Goal: Task Accomplishment & Management: Complete application form

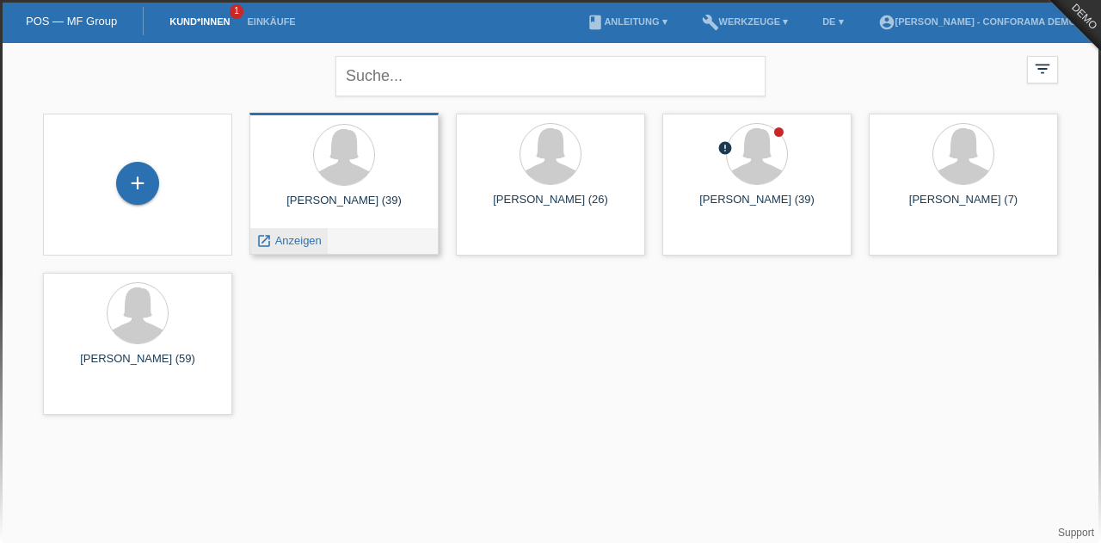
click at [280, 239] on span "Anzeigen" at bounding box center [298, 240] width 46 height 13
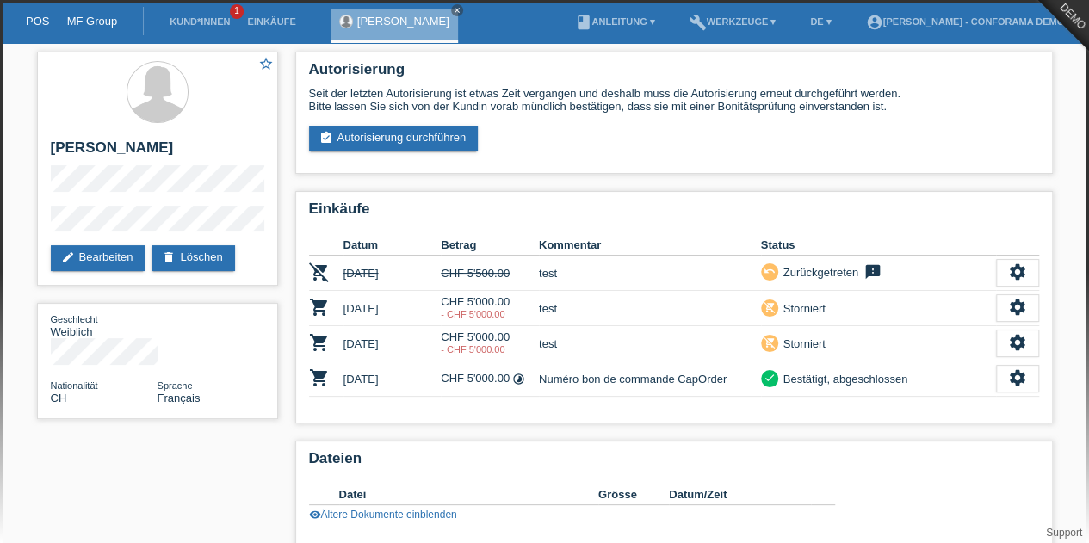
click at [196, 14] on li "Kund*innen 1" at bounding box center [199, 22] width 77 height 44
click at [198, 18] on link "Kund*innen" at bounding box center [199, 21] width 77 height 10
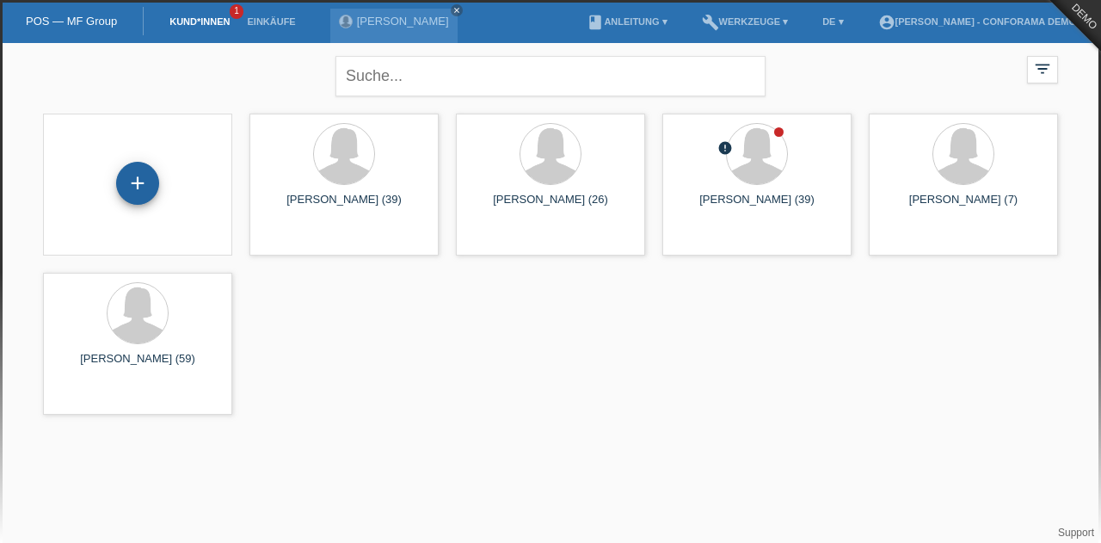
click at [151, 186] on div "+" at bounding box center [137, 183] width 43 height 43
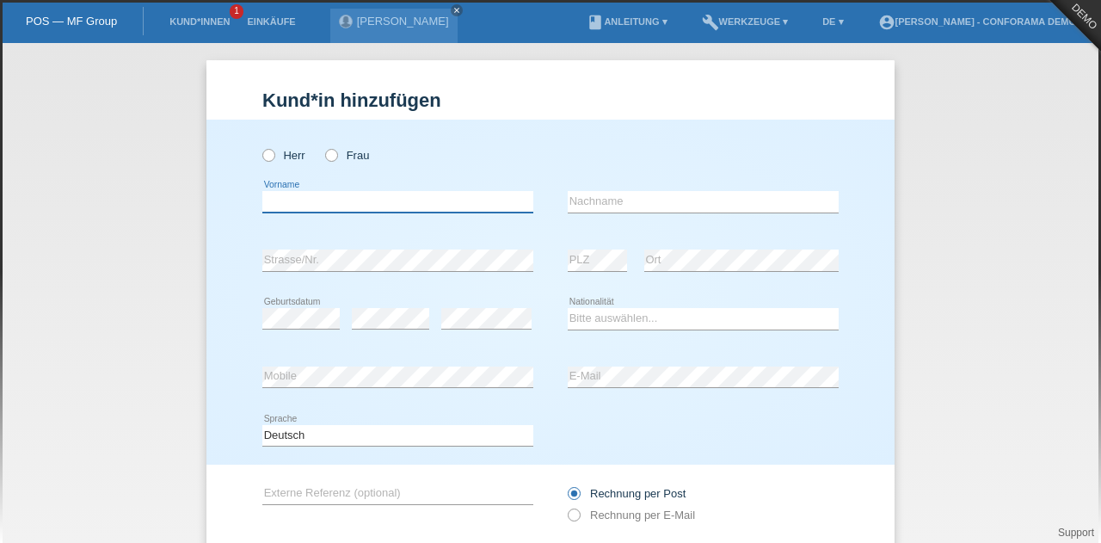
click at [285, 207] on input "text" at bounding box center [397, 202] width 271 height 22
type input "[PERSON_NAME]"
type input "meraimi"
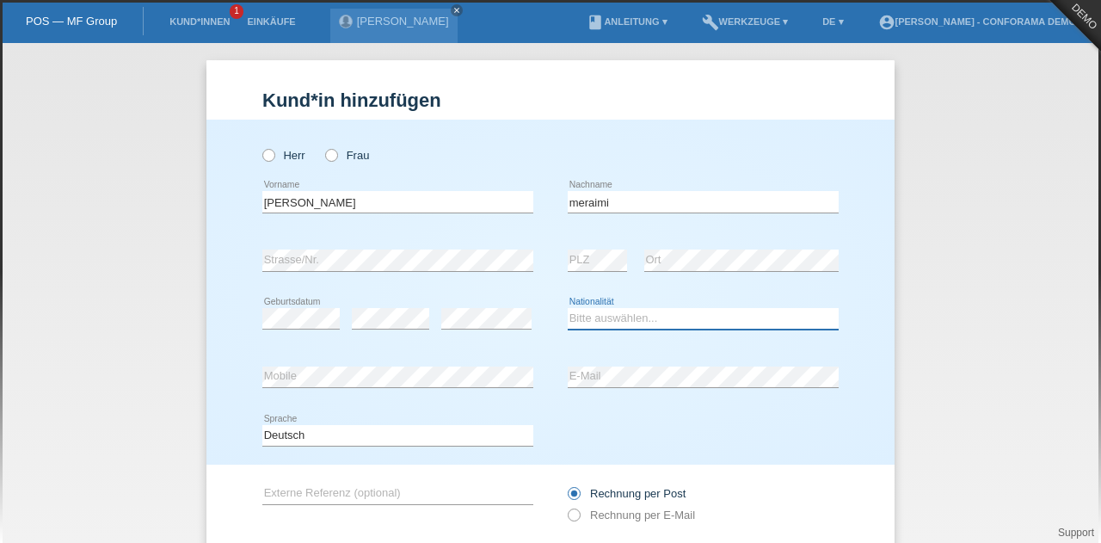
select select "CH"
click at [323, 146] on icon at bounding box center [323, 146] width 0 height 0
click at [326, 159] on input "Frau" at bounding box center [330, 154] width 11 height 11
radio input "true"
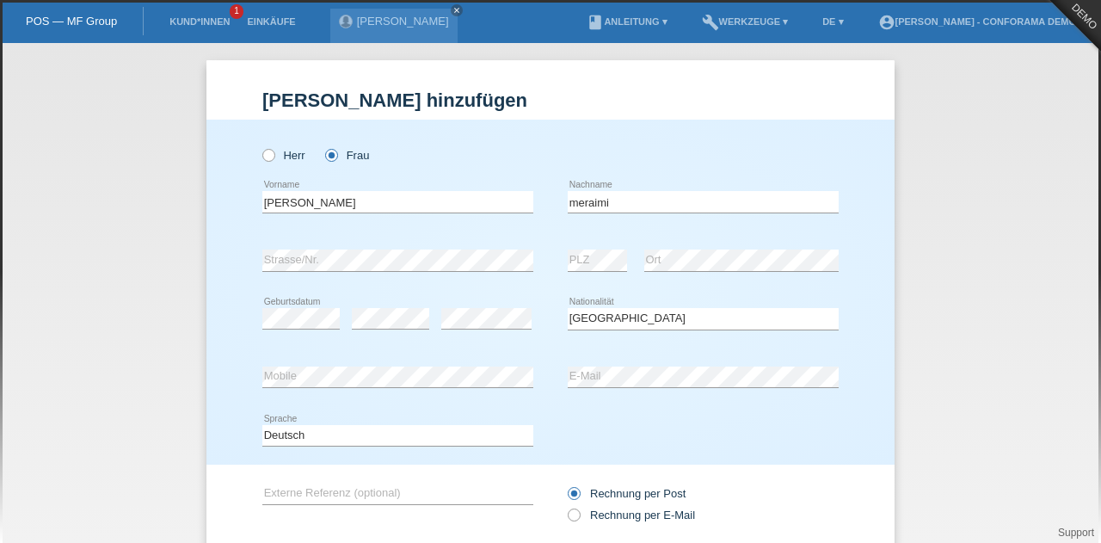
click at [314, 324] on div "error Geburtsdatum" at bounding box center [300, 319] width 77 height 59
click at [391, 281] on div "error Strasse/Nr." at bounding box center [397, 260] width 271 height 59
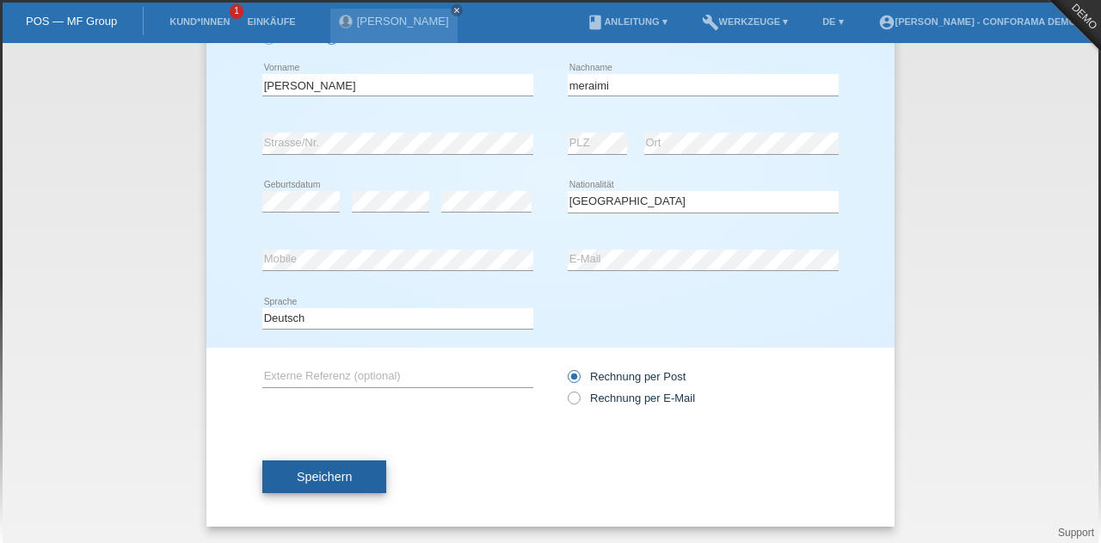
click at [342, 486] on button "Speichern" at bounding box center [324, 476] width 124 height 33
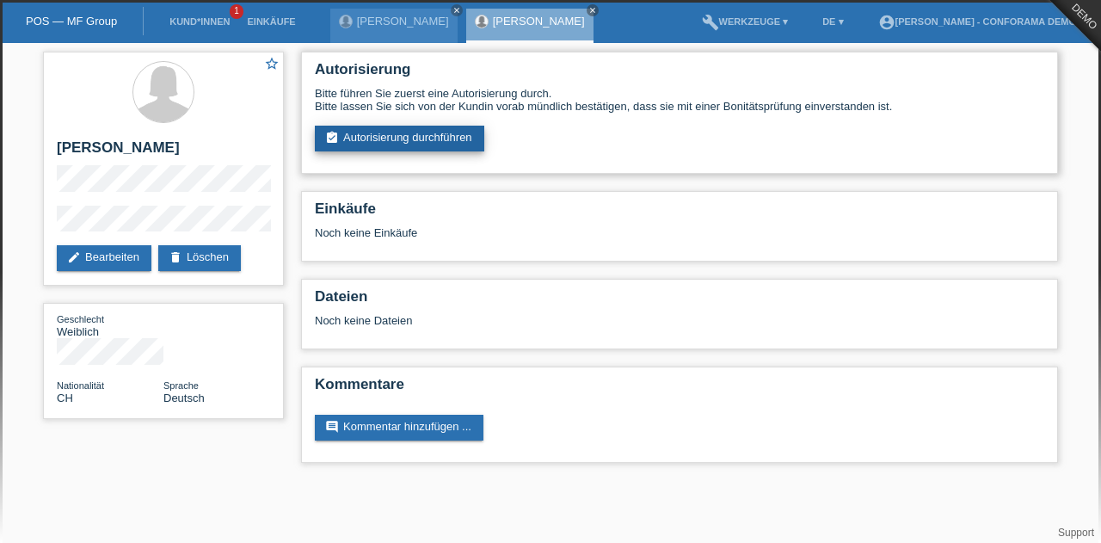
click at [470, 137] on link "assignment_turned_in Autorisierung durchführen" at bounding box center [400, 139] width 170 height 26
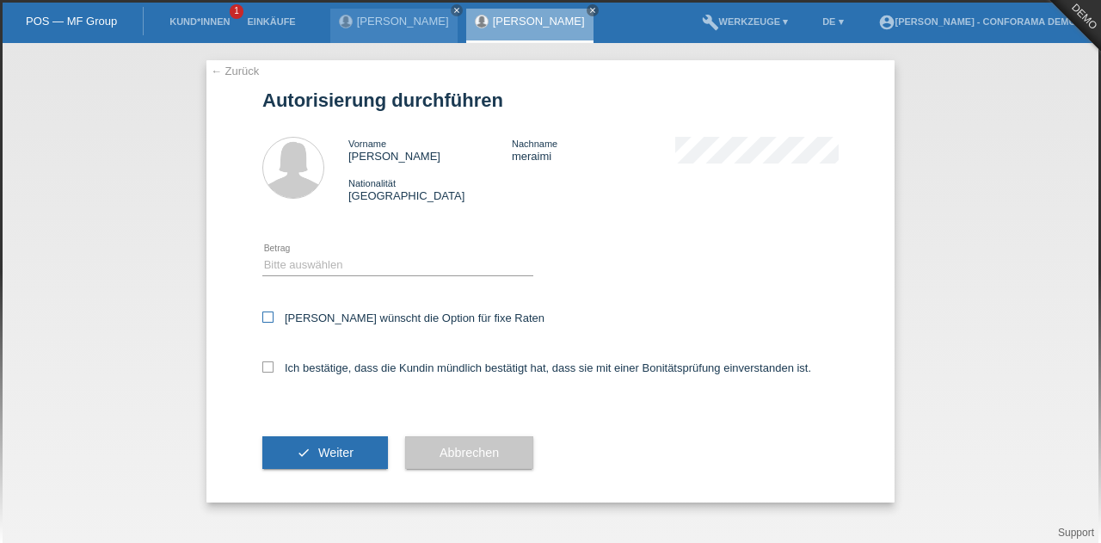
click at [344, 322] on label "Kundin wünscht die Option für fixe Raten" at bounding box center [403, 317] width 282 height 13
click at [274, 322] on input "Kundin wünscht die Option für fixe Raten" at bounding box center [267, 316] width 11 height 11
checkbox input "true"
click at [268, 366] on icon at bounding box center [267, 366] width 11 height 11
click at [268, 366] on input "Ich bestätige, dass die Kundin mündlich bestätigt hat, dass sie mit einer Bonit…" at bounding box center [267, 366] width 11 height 11
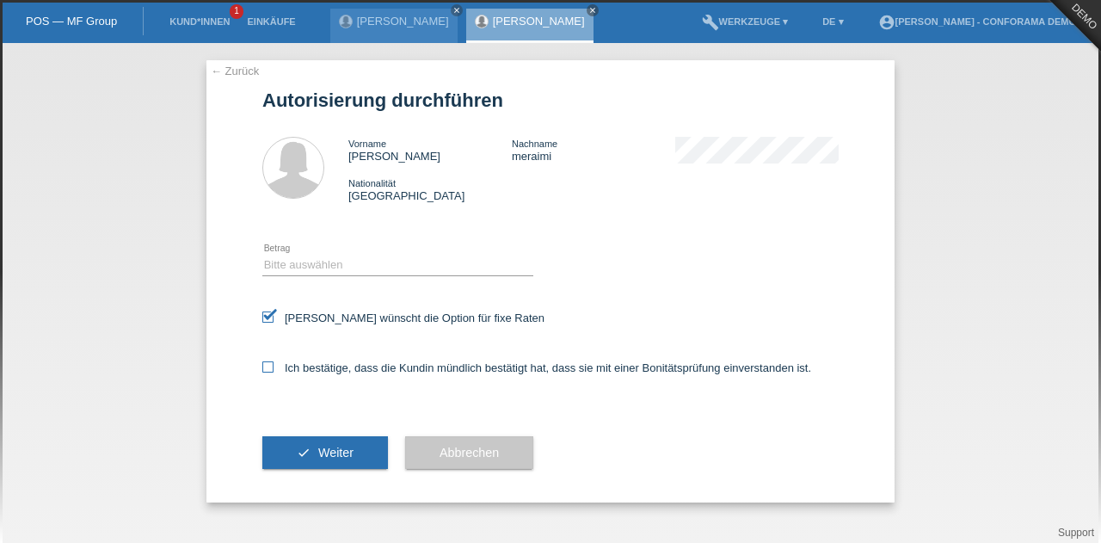
checkbox input "true"
click at [317, 466] on button "check Weiter" at bounding box center [325, 452] width 126 height 33
click at [320, 262] on select "Bitte auswählen CHF 1.00 - CHF 499.00 CHF 500.00 - CHF 1'999.00 CHF 2'000.00 - …" at bounding box center [397, 265] width 271 height 21
select select "3"
click at [262, 255] on select "Bitte auswählen CHF 1.00 - CHF 499.00 CHF 500.00 - CHF 1'999.00 CHF 2'000.00 - …" at bounding box center [397, 265] width 271 height 21
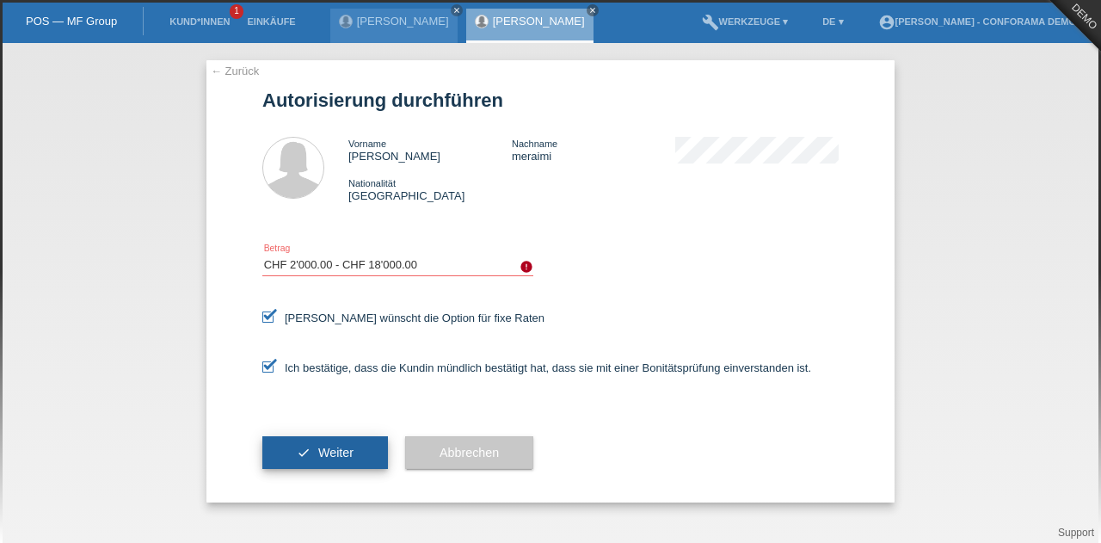
click at [344, 445] on button "check Weiter" at bounding box center [325, 452] width 126 height 33
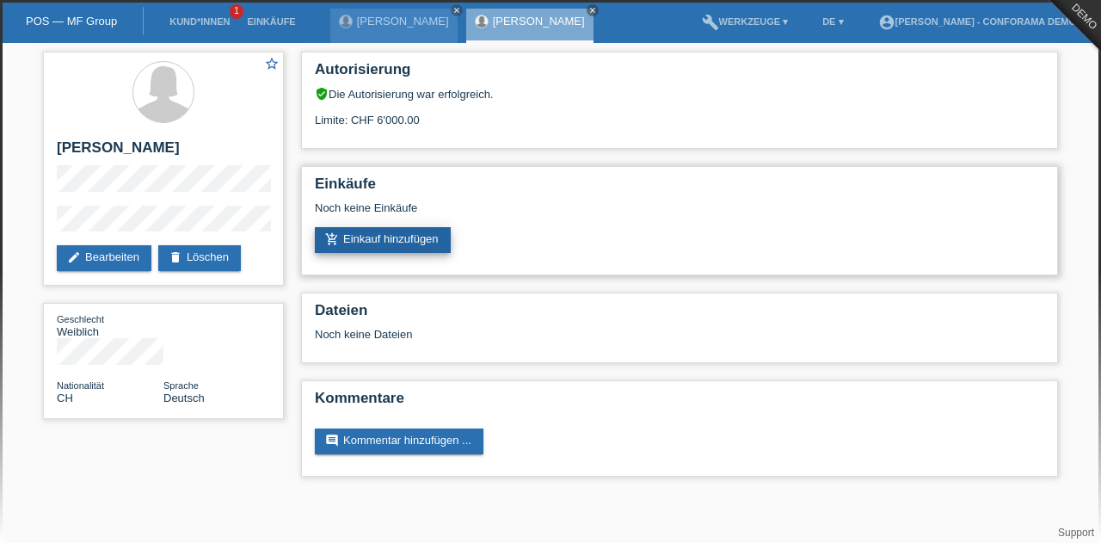
click at [373, 237] on link "add_shopping_cart Einkauf hinzufügen" at bounding box center [383, 240] width 136 height 26
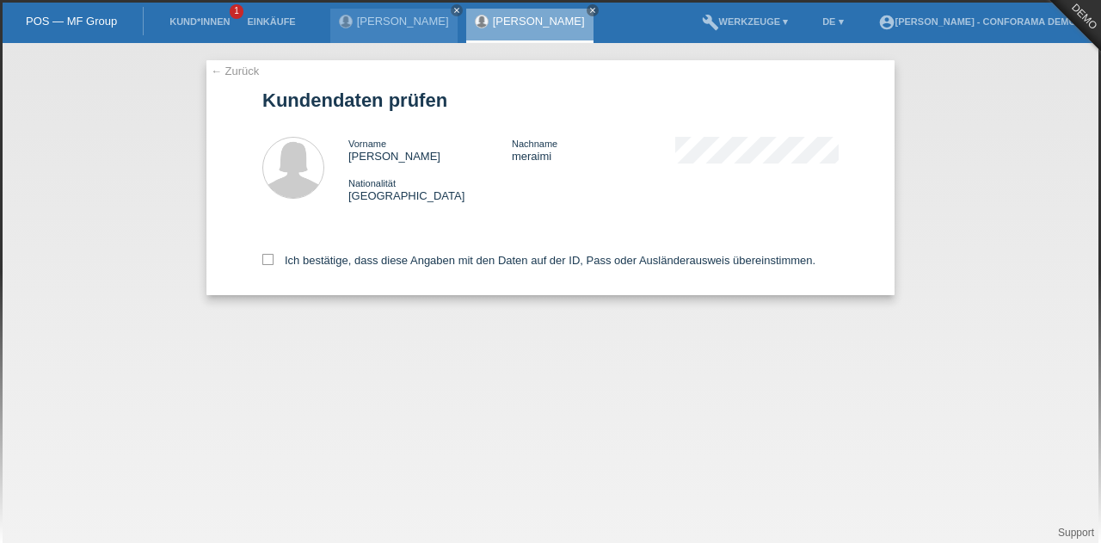
click at [260, 257] on div "← Zurück Kundendaten prüfen Vorname [PERSON_NAME] Nachname meraimi Nationalität…" at bounding box center [551, 177] width 688 height 235
click at [267, 259] on icon at bounding box center [267, 259] width 11 height 11
click at [267, 259] on input "Ich bestätige, dass diese Angaben mit den Daten auf der ID, Pass oder Ausländer…" at bounding box center [267, 259] width 11 height 11
checkbox input "true"
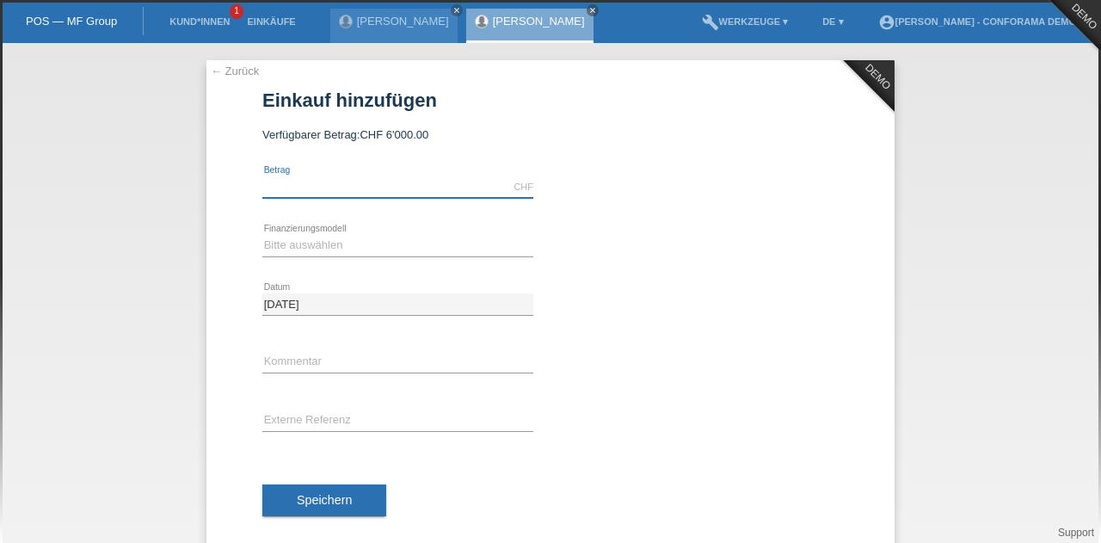
click at [308, 179] on input "text" at bounding box center [397, 187] width 271 height 22
type input "5000.00"
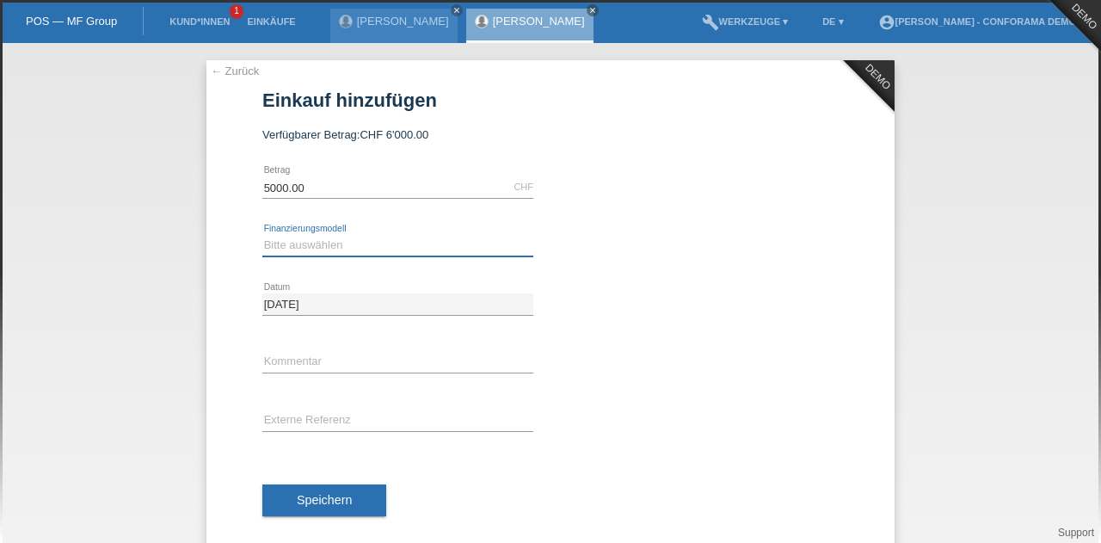
click at [346, 245] on select "Bitte auswählen Kauf auf Rechnung mit Teilzahlungsoption Fixe Raten" at bounding box center [397, 245] width 271 height 21
select select "212"
click at [262, 235] on select "Bitte auswählen Kauf auf Rechnung mit Teilzahlungsoption Fixe Raten" at bounding box center [397, 245] width 271 height 21
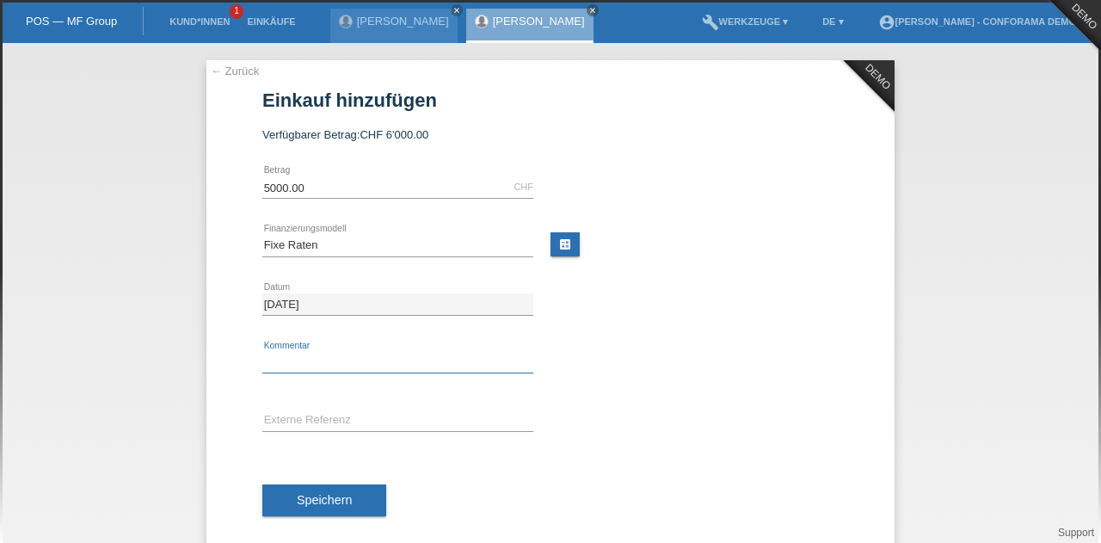
click at [333, 353] on input "text" at bounding box center [397, 363] width 271 height 22
type input "test"
click at [351, 412] on input "text" at bounding box center [397, 421] width 271 height 22
type input "numéro CAP"
click at [560, 242] on link "calculate" at bounding box center [565, 244] width 29 height 24
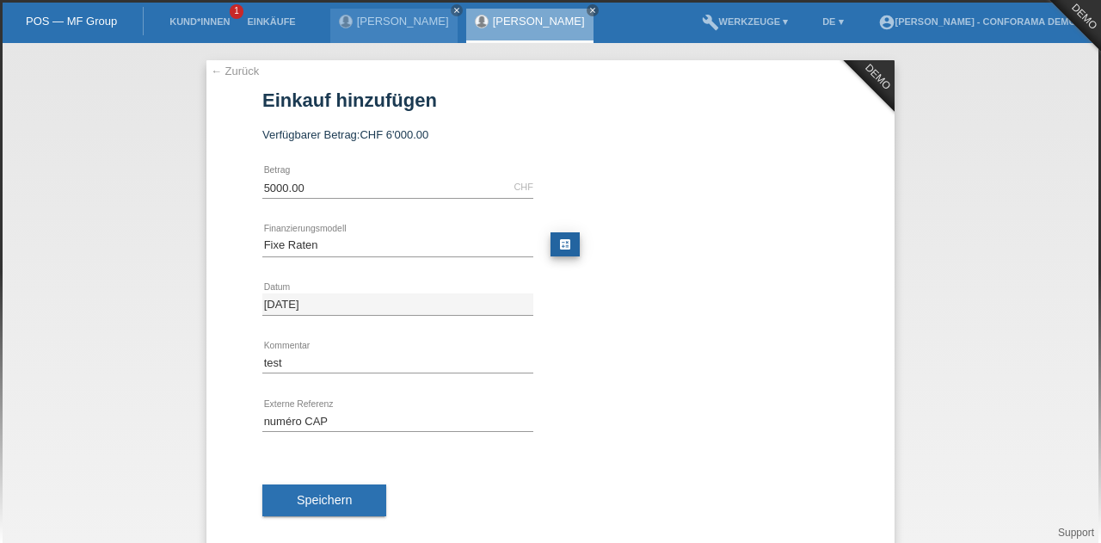
type input "5000.00"
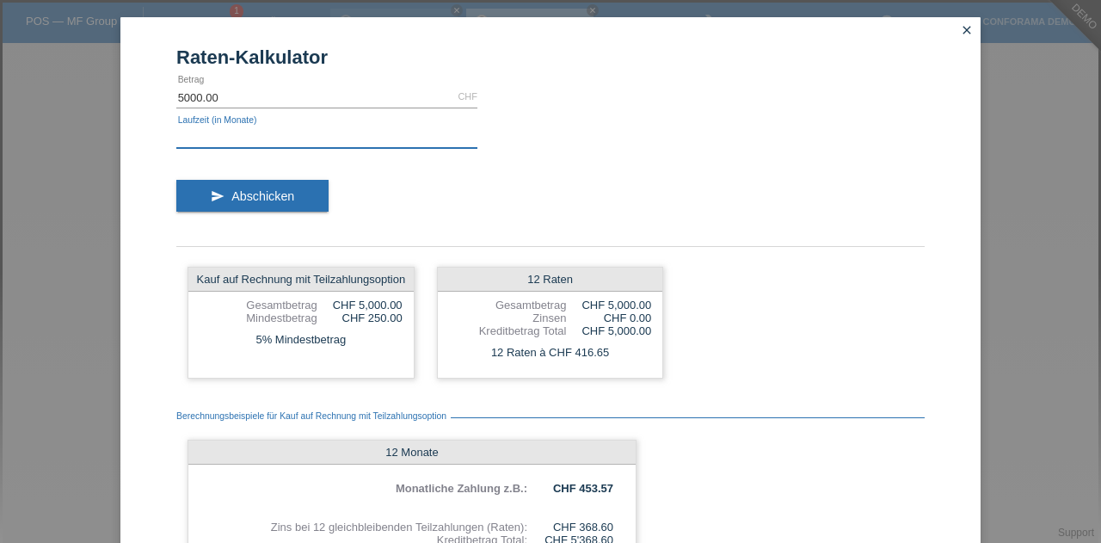
click at [277, 142] on input "text" at bounding box center [326, 137] width 301 height 22
type input "12"
click at [1021, 104] on div "Raten-Kalkulator 5000.00 CHF error Betrag 12 error Laufzeit (in Monate) send Ab…" at bounding box center [550, 271] width 1101 height 543
click at [960, 31] on icon "close" at bounding box center [967, 30] width 14 height 14
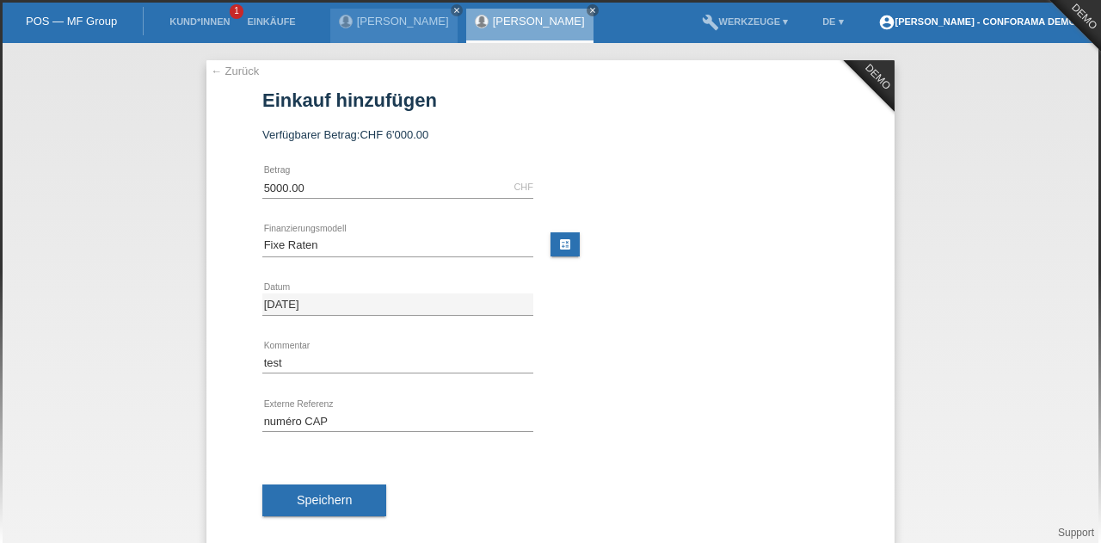
click at [1036, 27] on link "account_circle Sonia Meraimi - Conforama Demo ▾" at bounding box center [981, 21] width 223 height 10
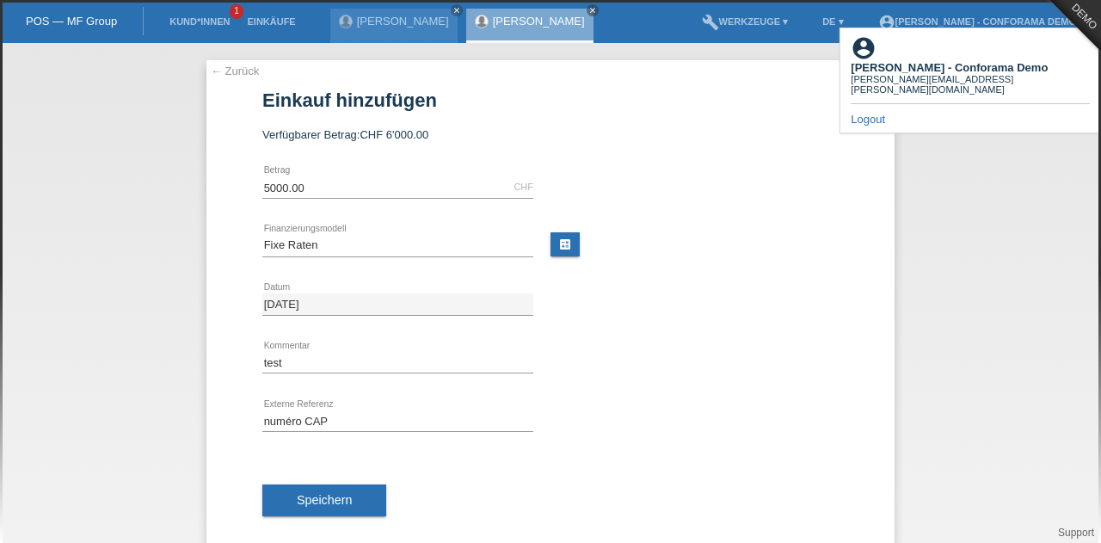
click at [873, 113] on link "Logout" at bounding box center [868, 119] width 34 height 13
